Goal: Navigation & Orientation: Understand site structure

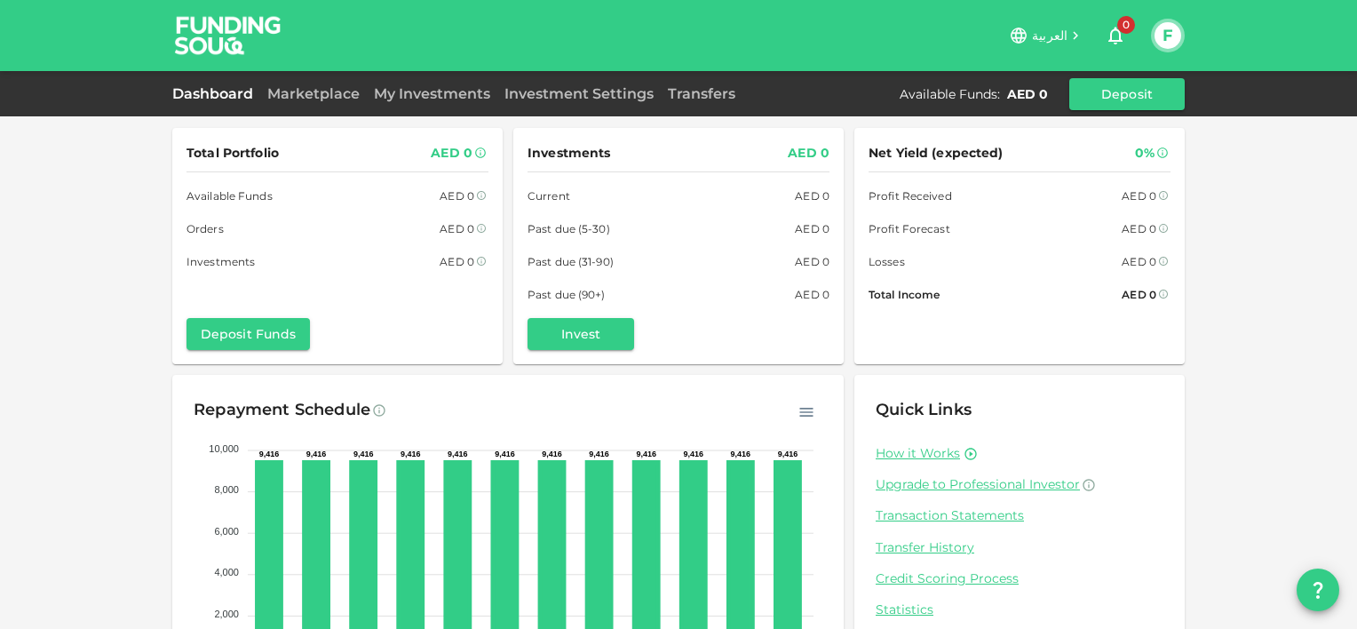
click at [1319, 296] on div "Total Portfolio AED 0 Available Funds AED 0 Orders AED 0 Investments AED 0 Depo…" at bounding box center [678, 376] width 1357 height 753
click at [298, 89] on link "Marketplace" at bounding box center [313, 93] width 107 height 17
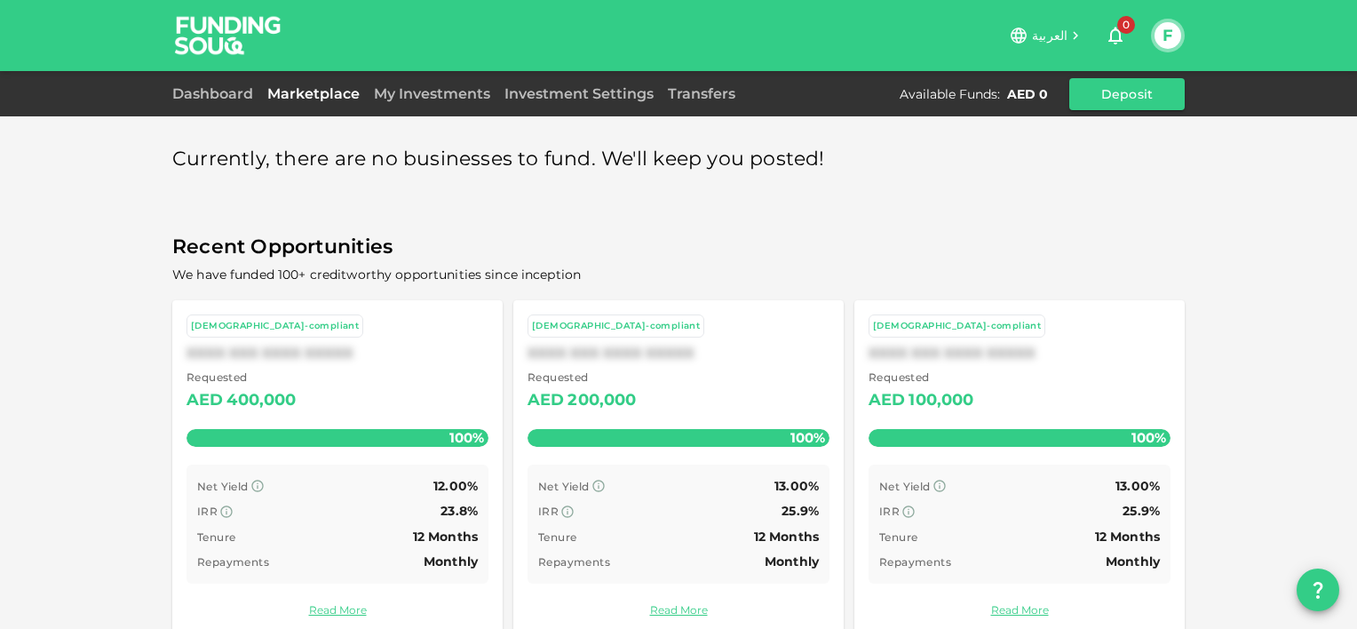
click at [1195, 295] on div "Currently, there are no businesses to fund. We'll keep you posted! Recent Oppor…" at bounding box center [678, 328] width 1357 height 657
click at [448, 90] on link "My Investments" at bounding box center [432, 93] width 131 height 17
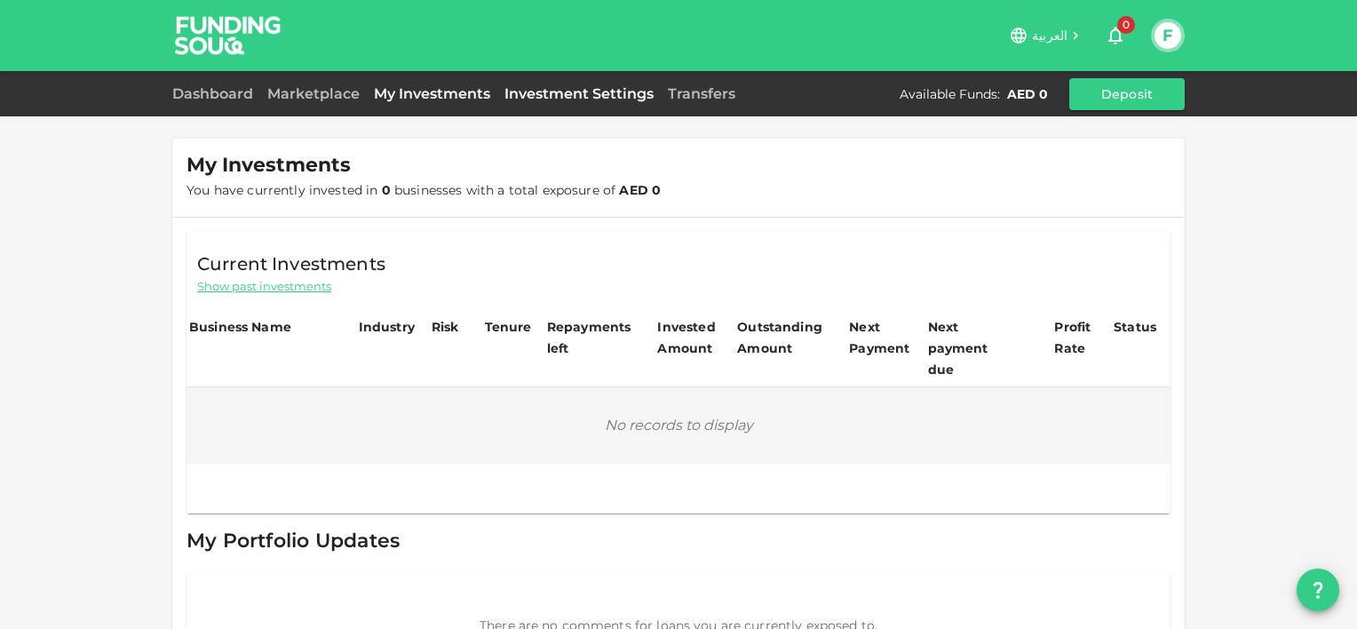
click at [589, 95] on link "Investment Settings" at bounding box center [578, 93] width 163 height 17
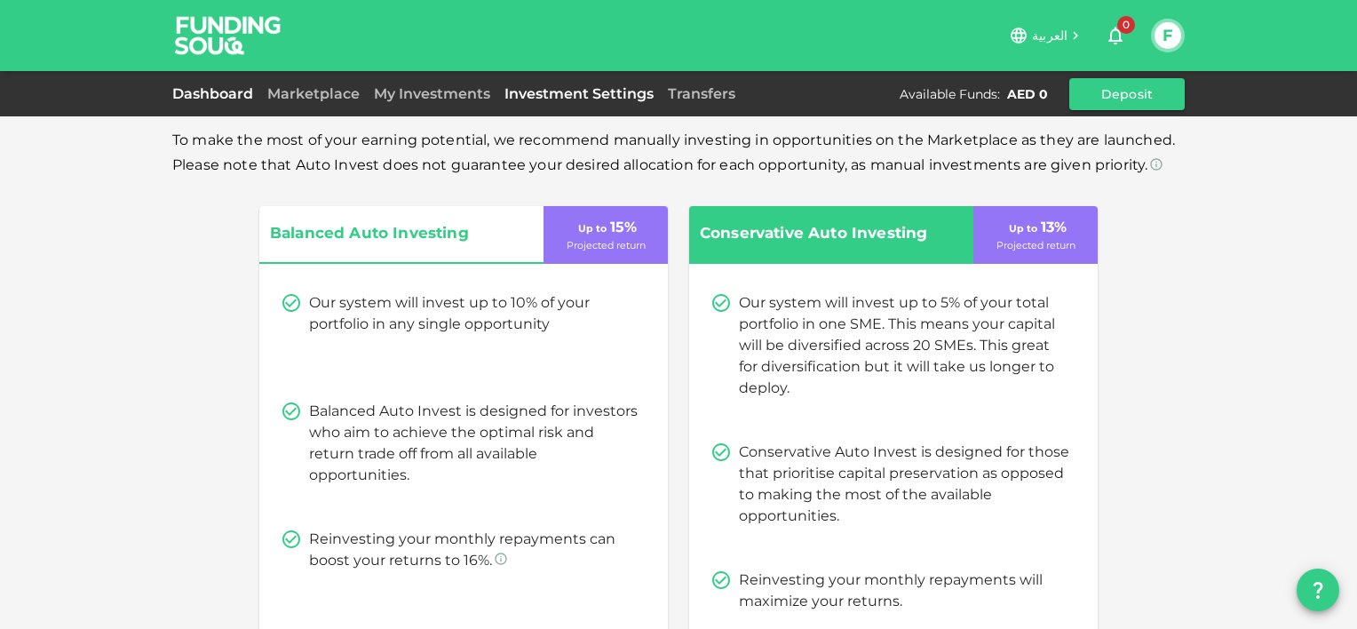
click at [231, 95] on link "Dashboard" at bounding box center [216, 93] width 88 height 17
